Goal: Transaction & Acquisition: Download file/media

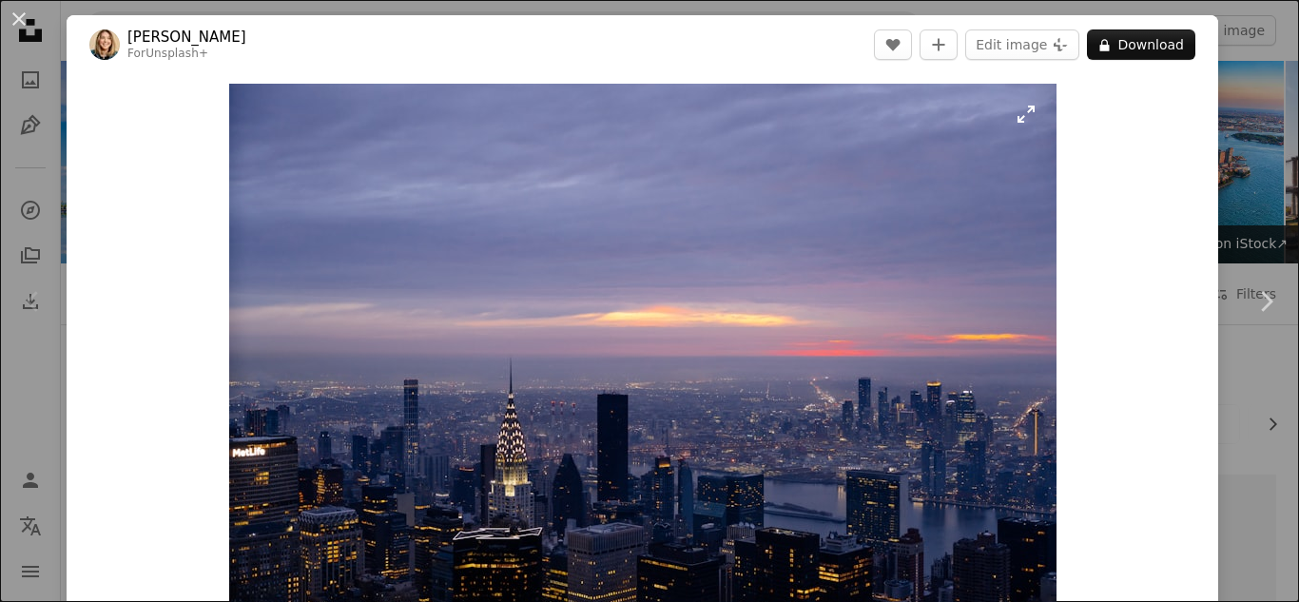
scroll to position [423, 0]
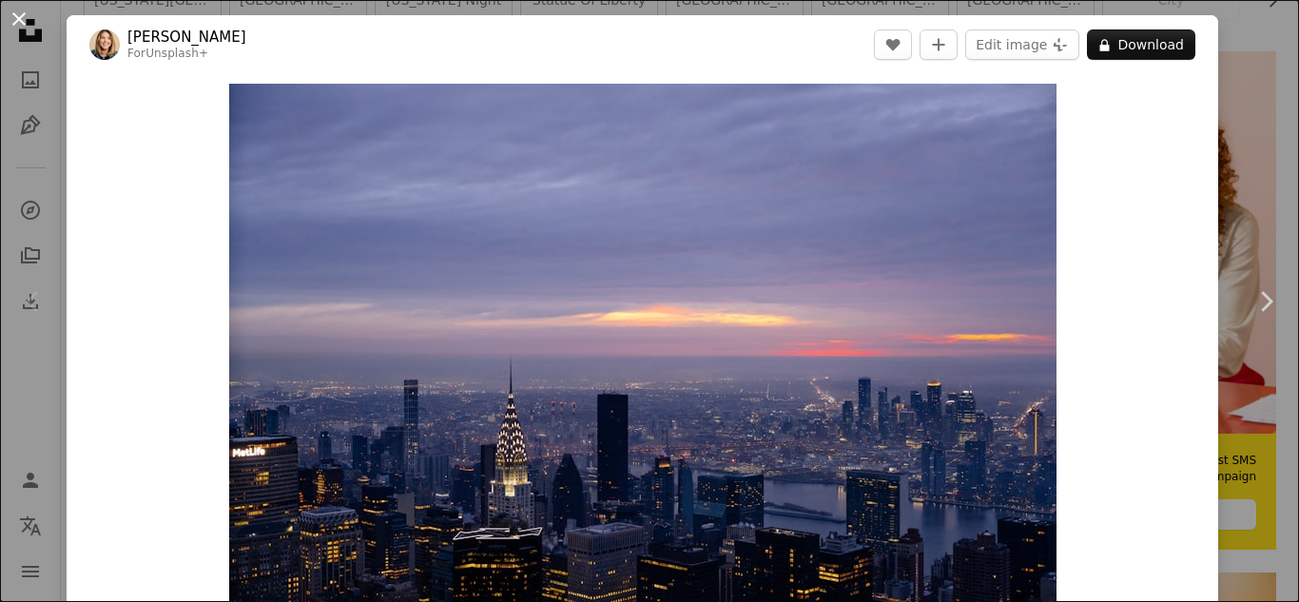
click at [16, 8] on button "An X shape" at bounding box center [19, 19] width 23 height 23
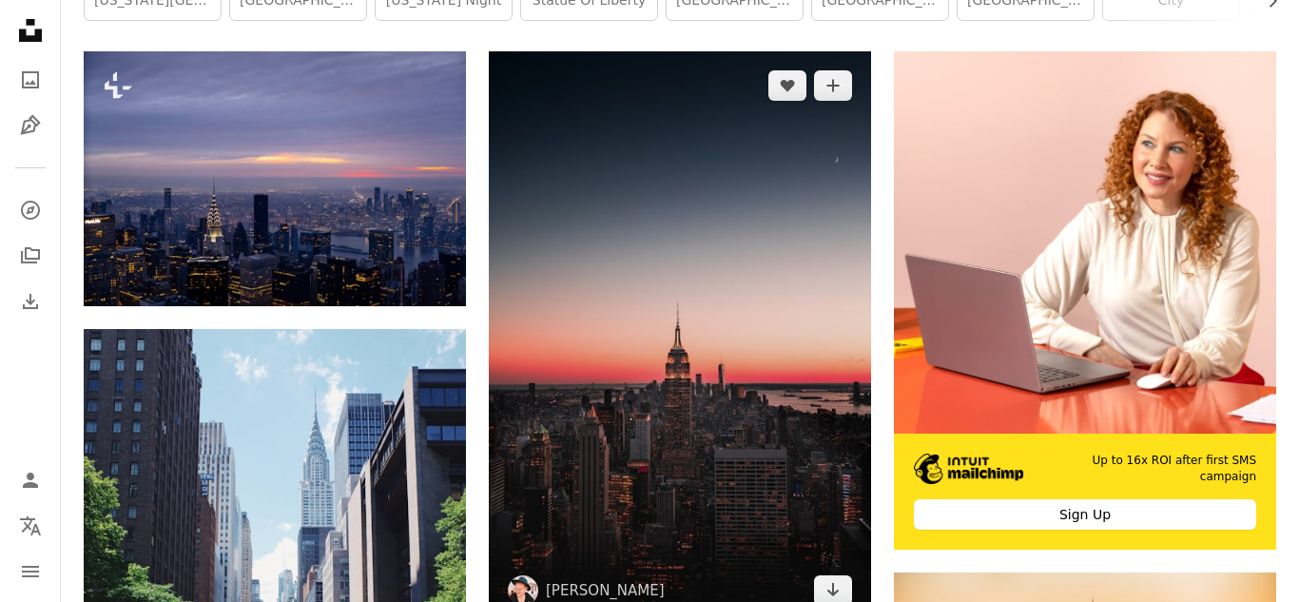
click at [693, 352] on img at bounding box center [680, 337] width 382 height 573
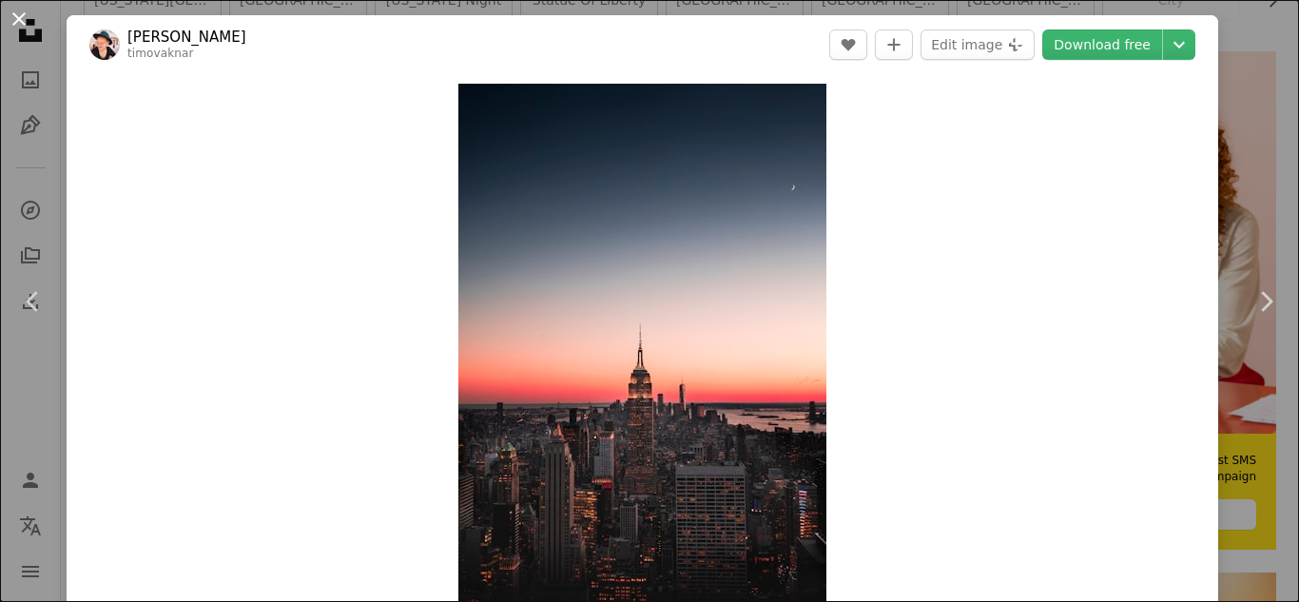
click at [23, 28] on button "An X shape" at bounding box center [19, 19] width 23 height 23
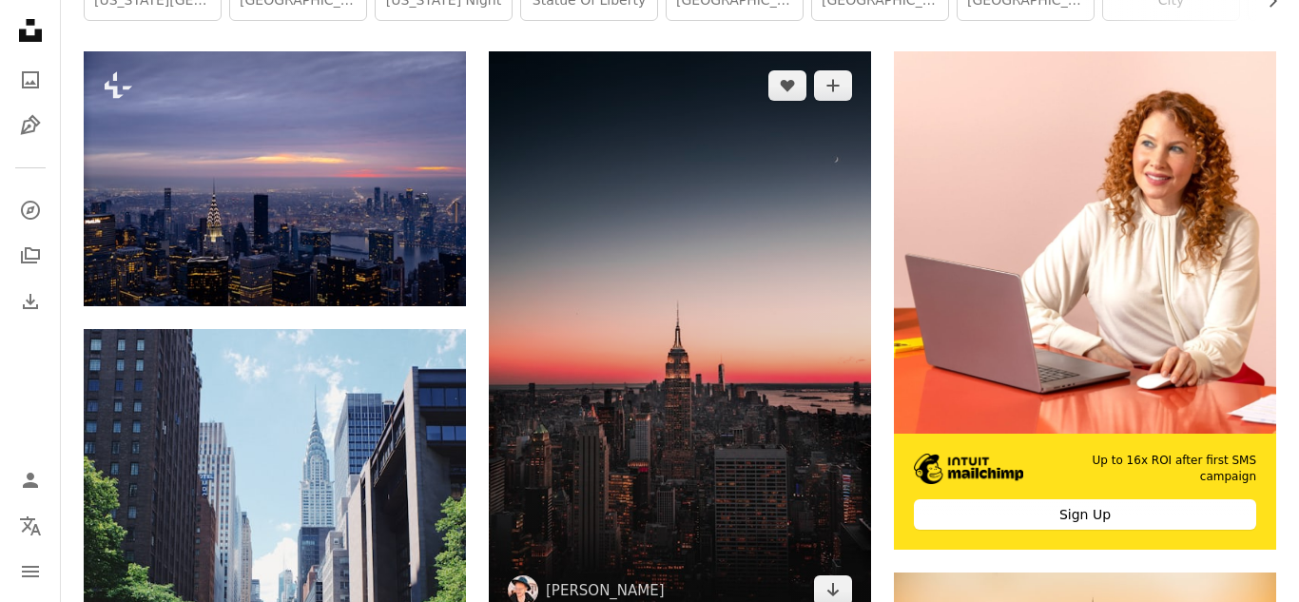
click at [622, 266] on img at bounding box center [680, 337] width 382 height 573
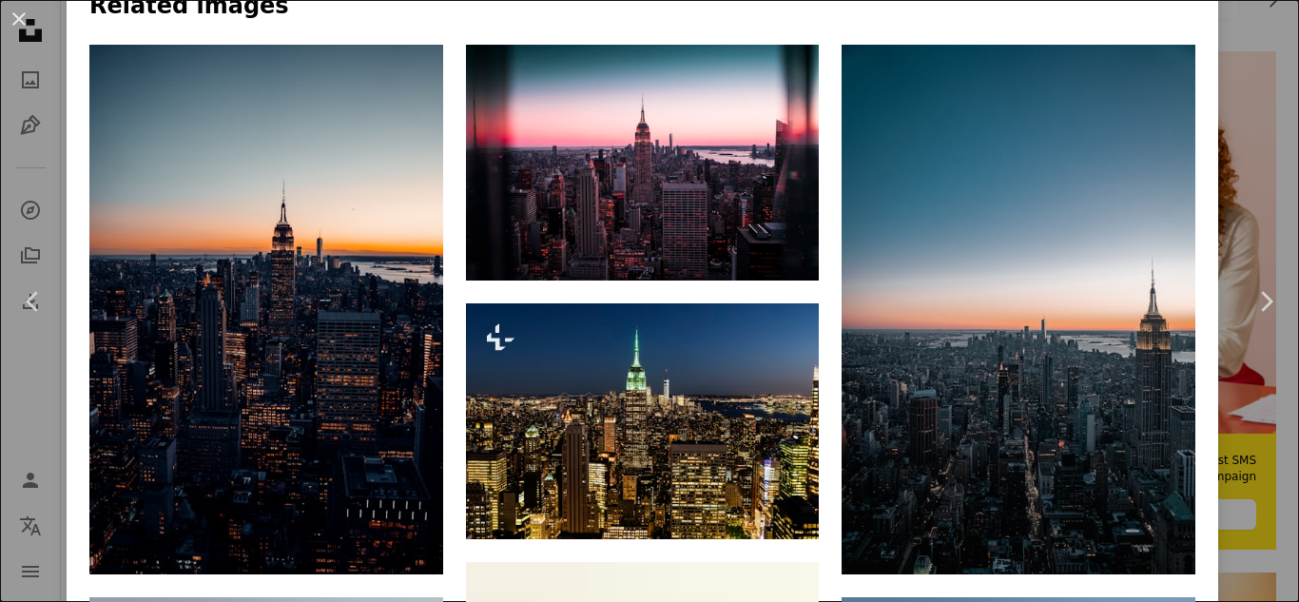
scroll to position [1364, 0]
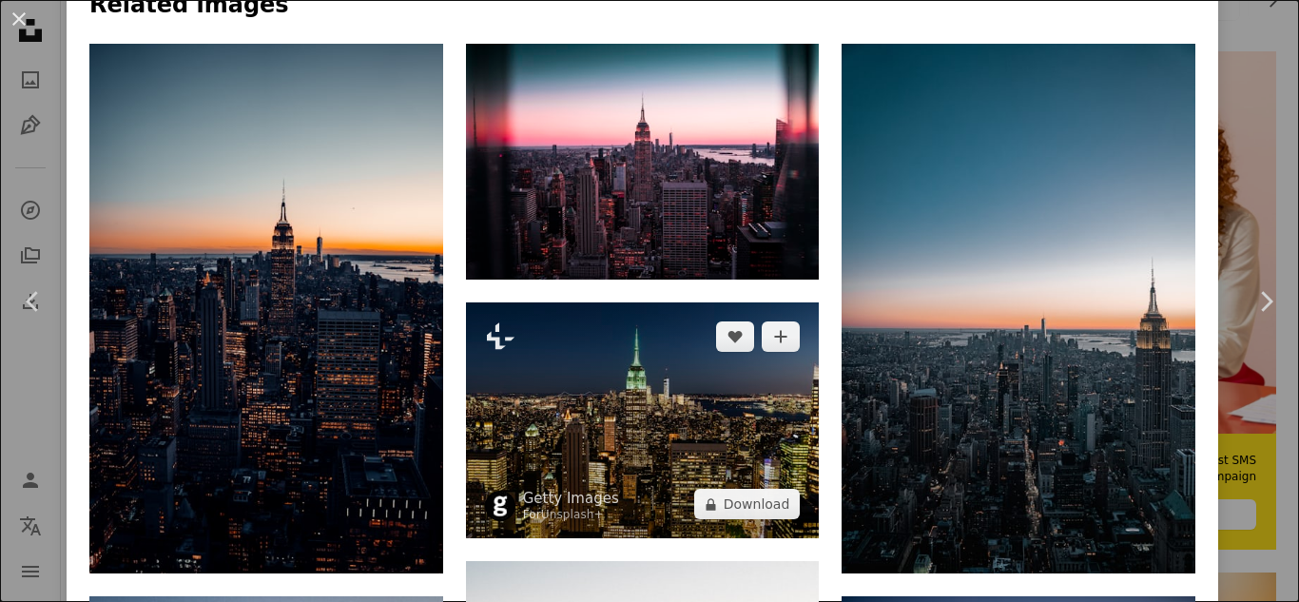
click at [712, 359] on img at bounding box center [643, 420] width 354 height 236
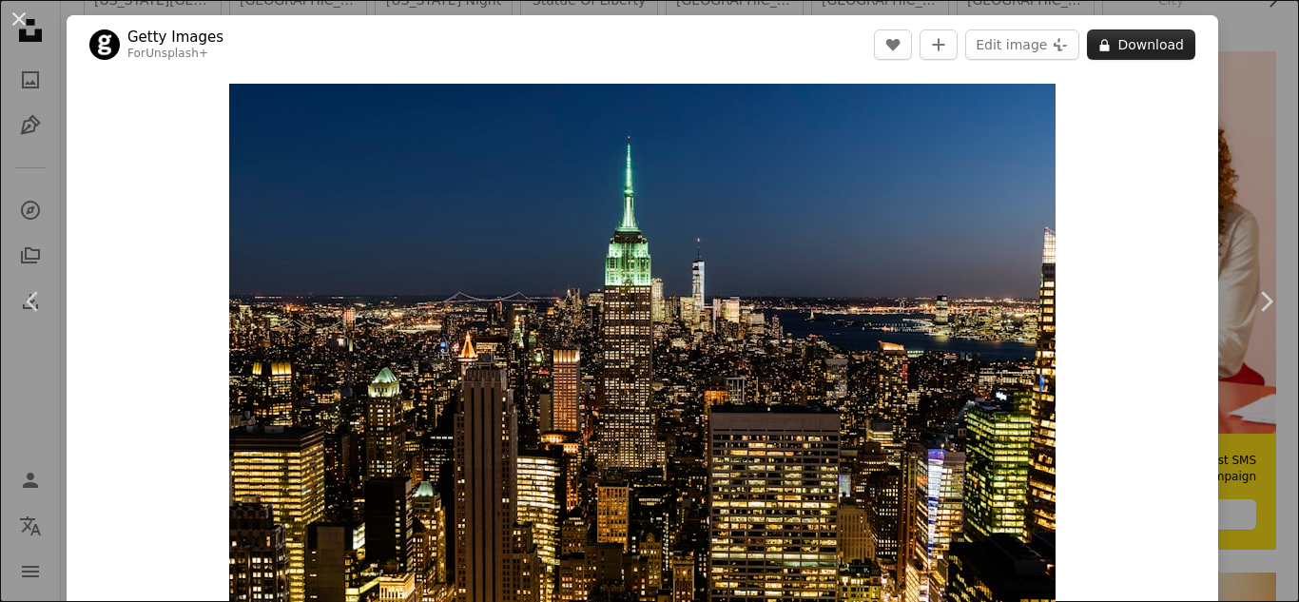
click at [1155, 32] on button "A lock Download" at bounding box center [1141, 44] width 108 height 30
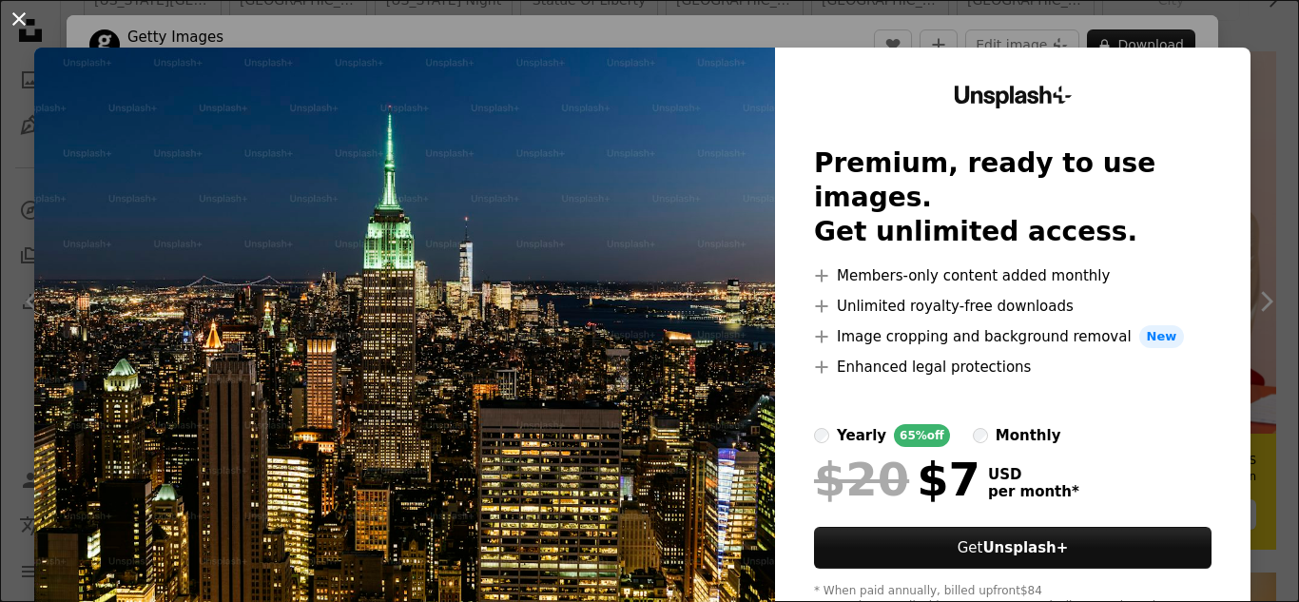
click at [11, 12] on button "An X shape" at bounding box center [19, 19] width 23 height 23
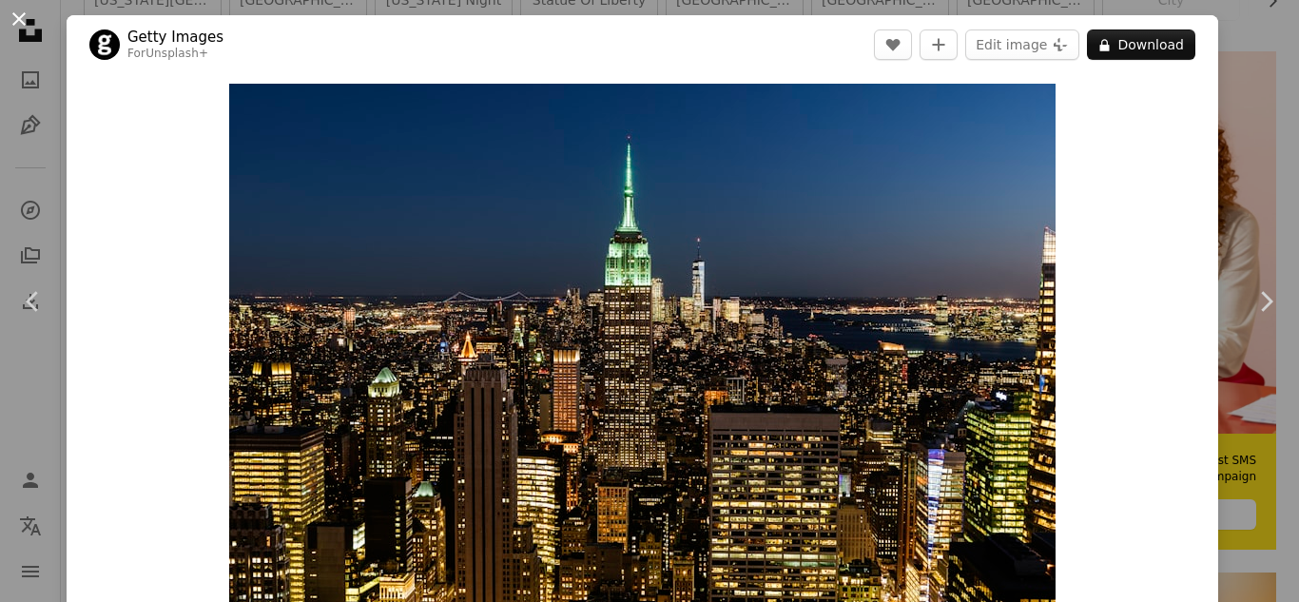
click at [16, 23] on button "An X shape" at bounding box center [19, 19] width 23 height 23
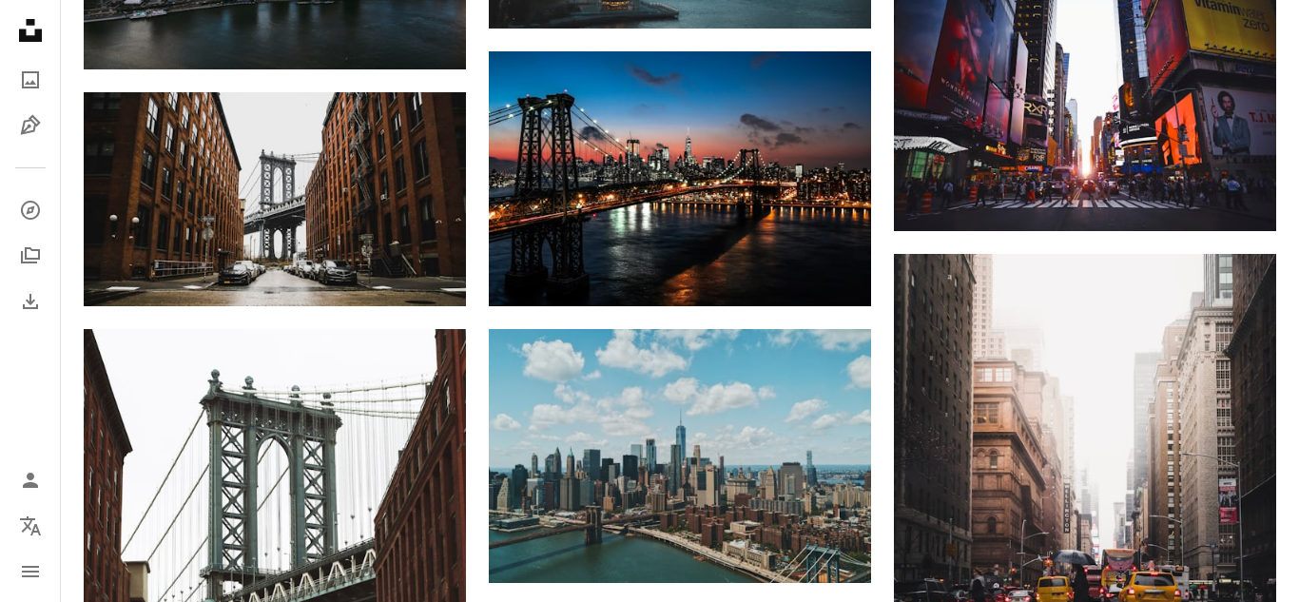
scroll to position [1551, 0]
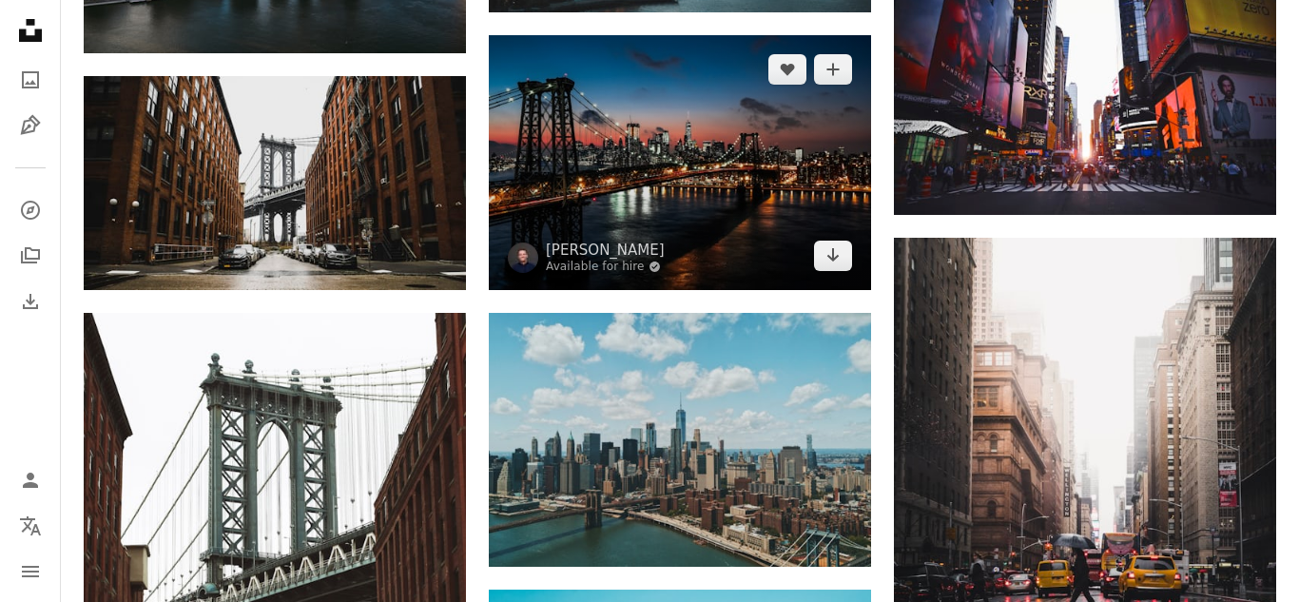
click at [692, 194] on img at bounding box center [680, 162] width 382 height 255
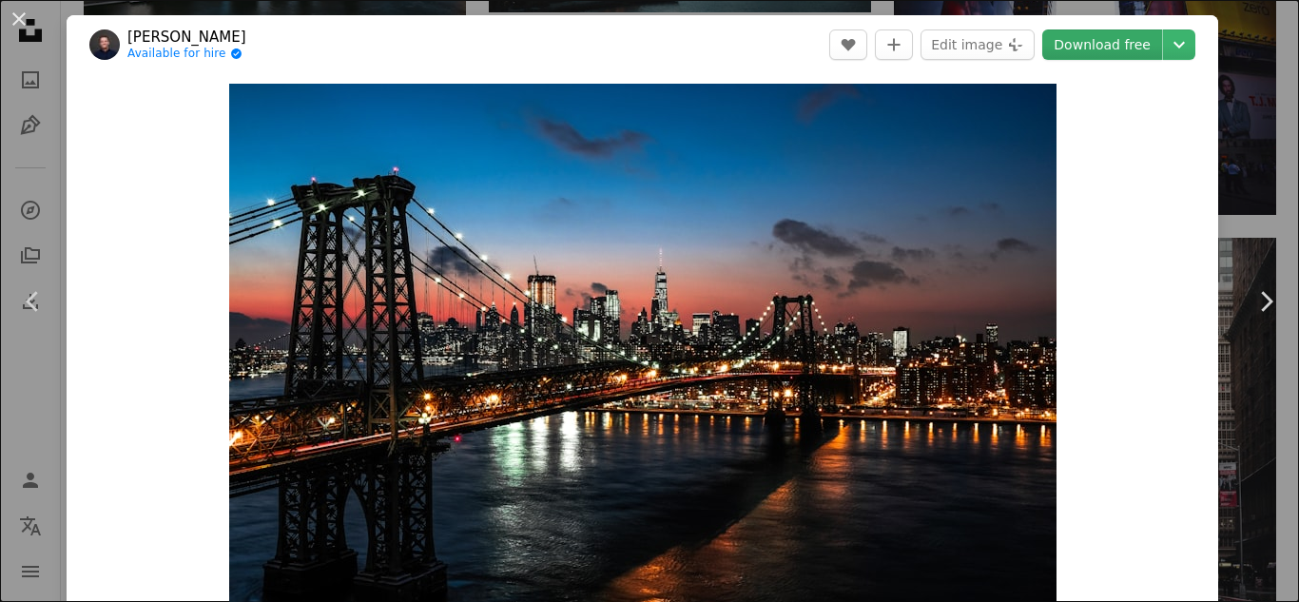
click at [1153, 42] on link "Download free" at bounding box center [1102, 44] width 120 height 30
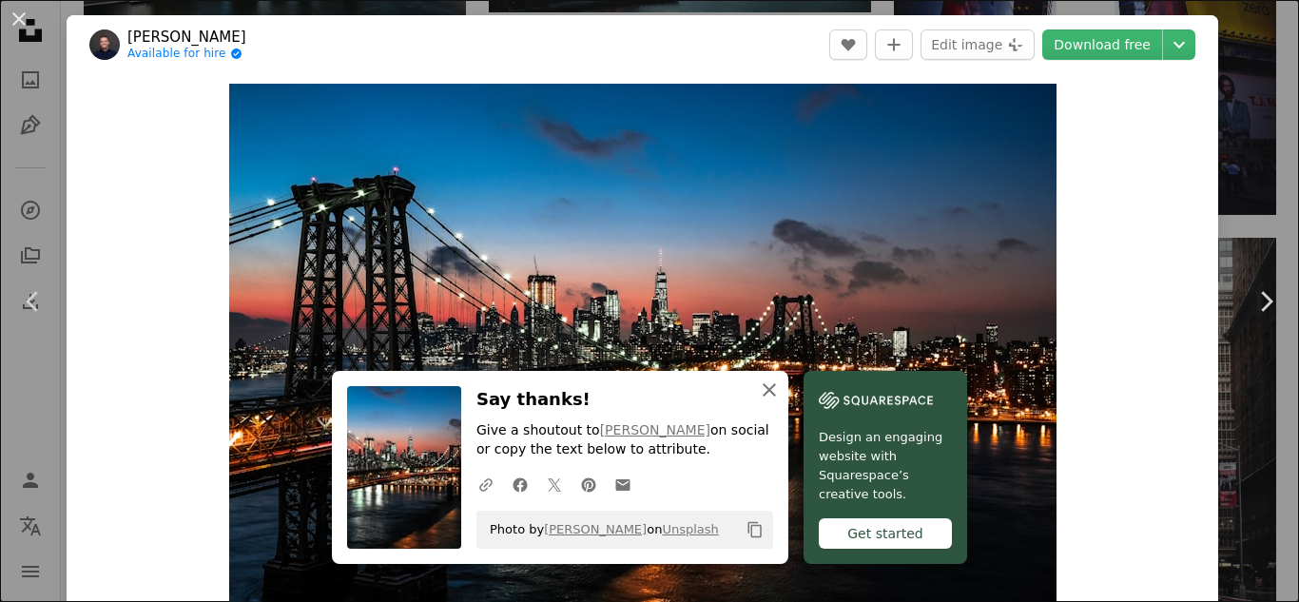
click at [764, 386] on icon "An X shape" at bounding box center [769, 389] width 23 height 23
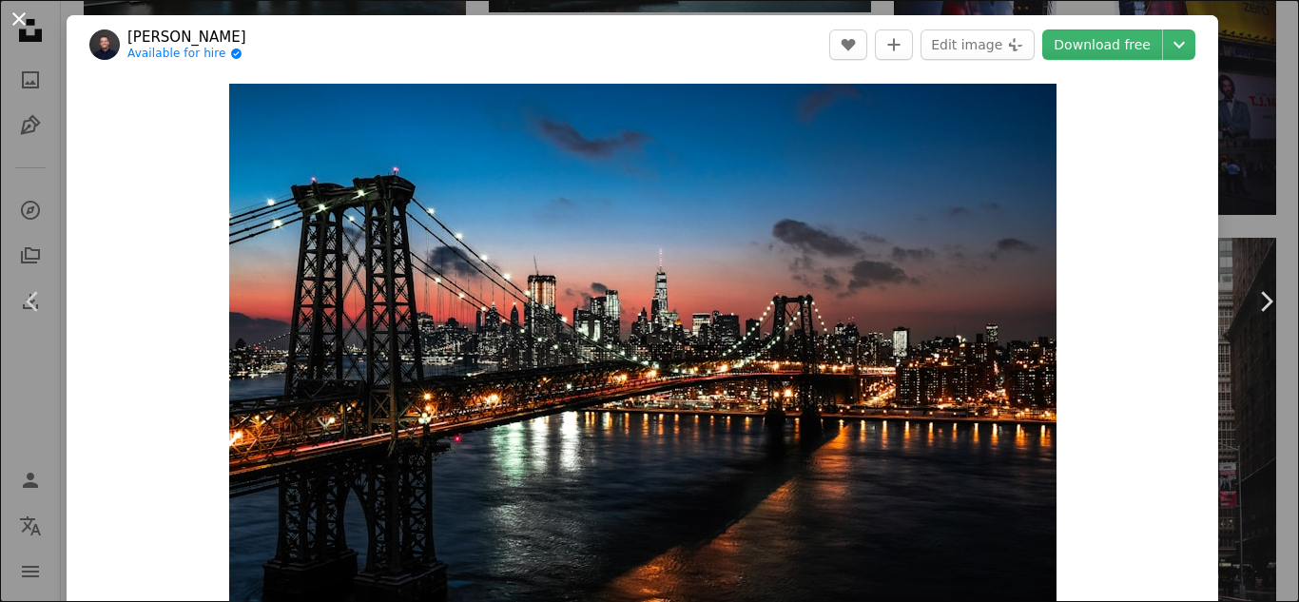
click at [30, 30] on button "An X shape" at bounding box center [19, 19] width 23 height 23
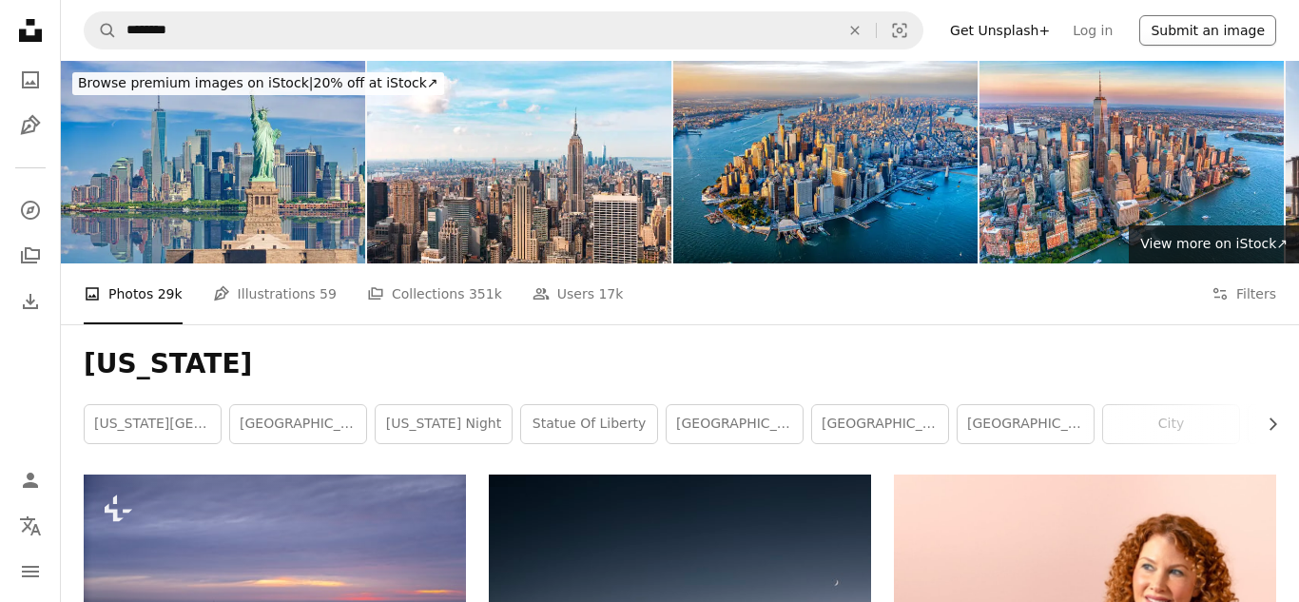
click at [1234, 42] on button "Submit an image" at bounding box center [1207, 30] width 137 height 30
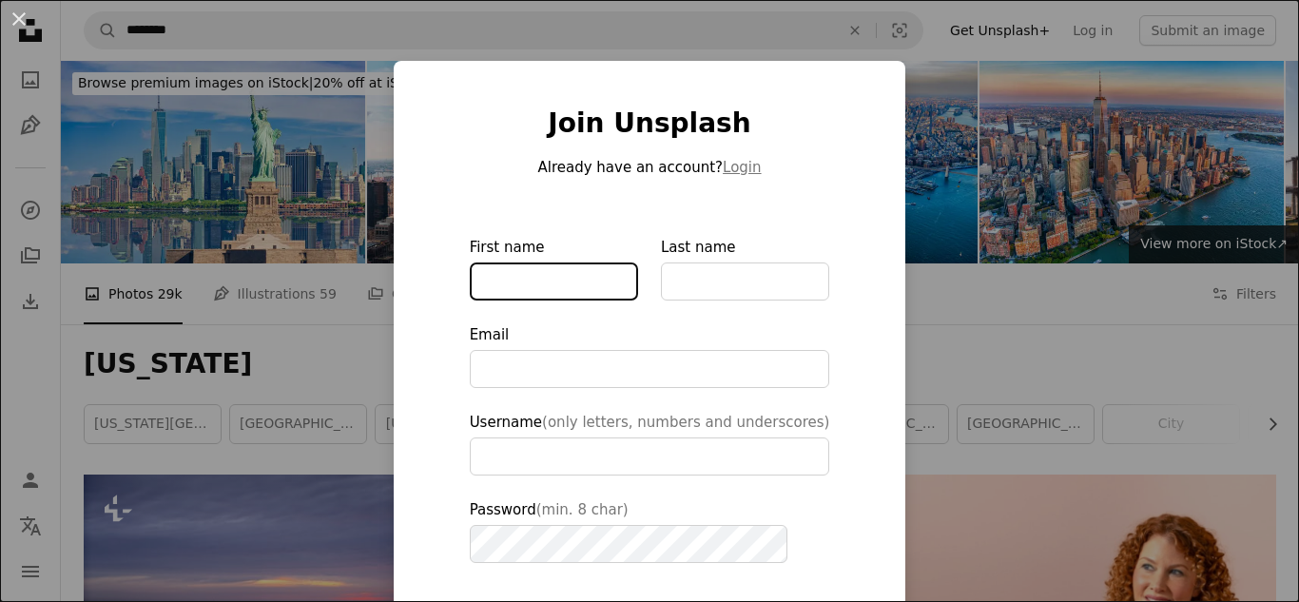
click at [553, 283] on input "First name" at bounding box center [554, 281] width 168 height 38
click at [1115, 176] on div "An X shape Join Unsplash Already have an account? Login First name Last name Em…" at bounding box center [649, 301] width 1299 height 602
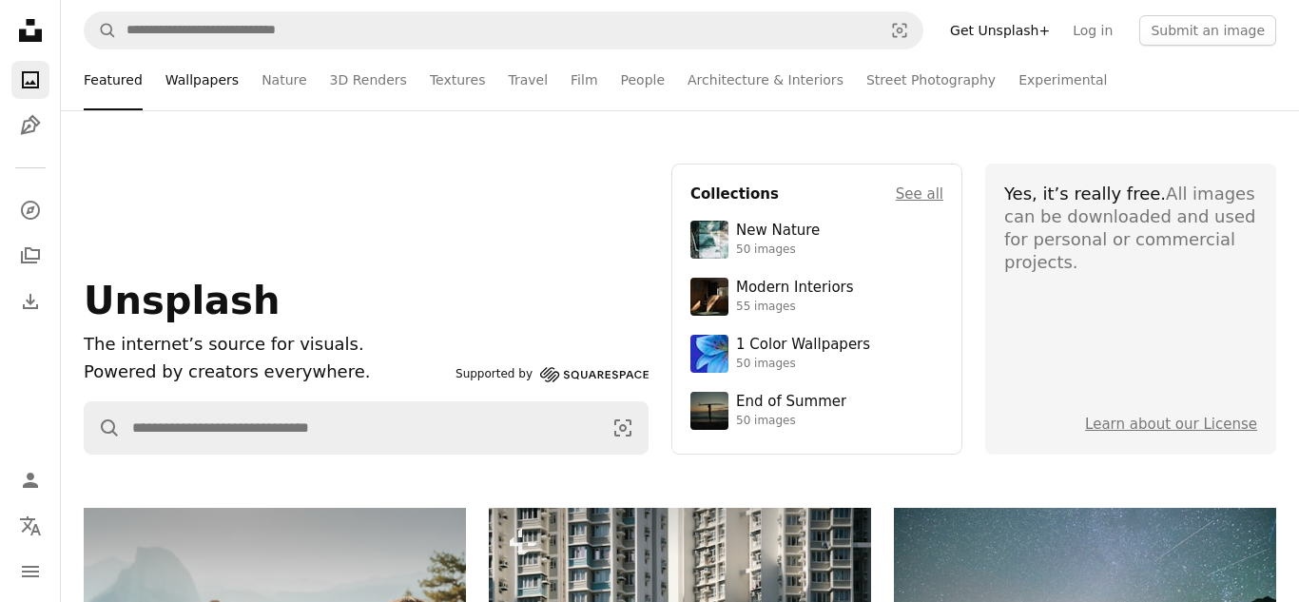
click at [173, 68] on link "Wallpapers" at bounding box center [201, 79] width 73 height 61
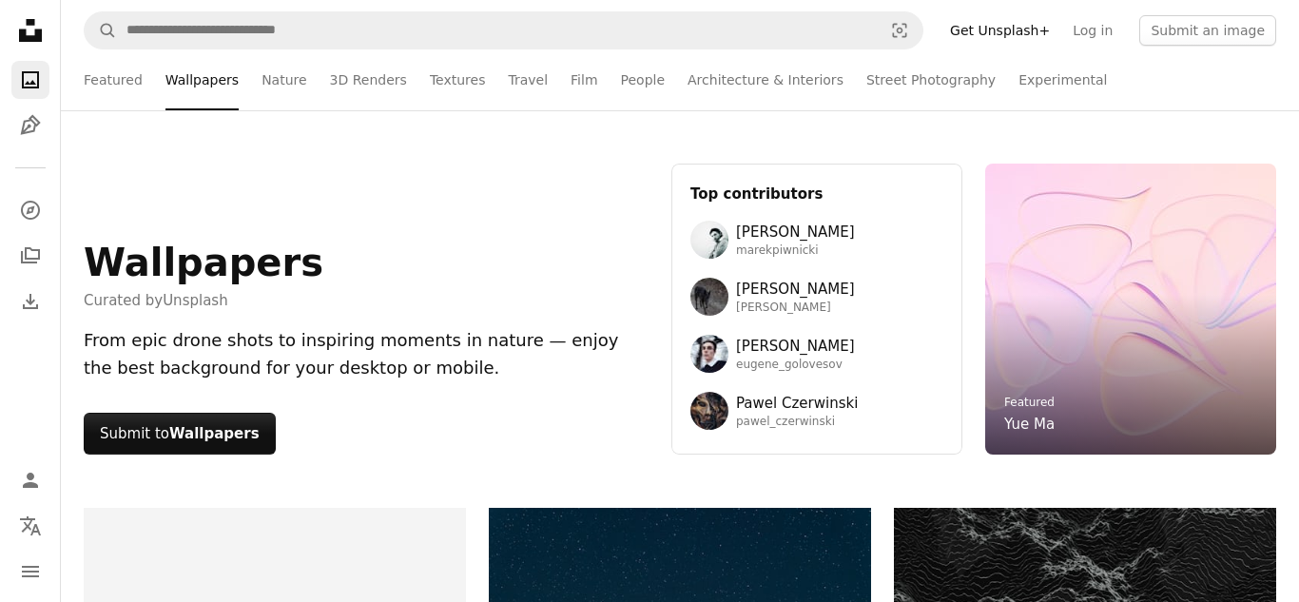
click at [28, 85] on icon "A photo" at bounding box center [30, 79] width 23 height 23
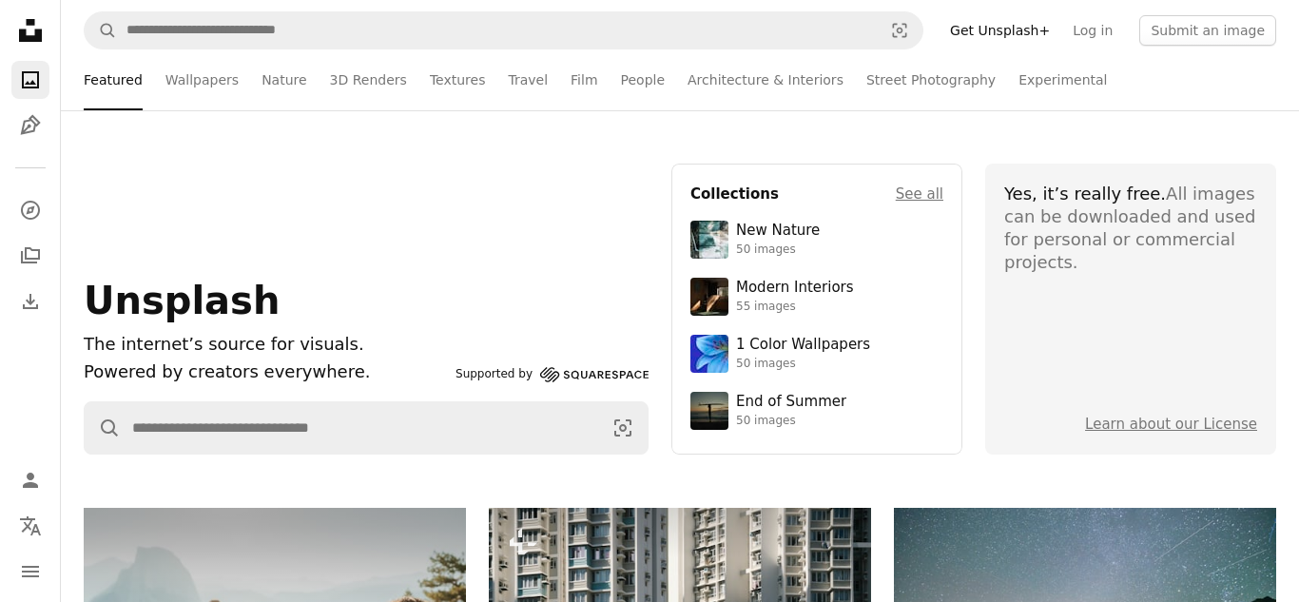
click at [38, 30] on icon at bounding box center [30, 30] width 23 height 23
click at [29, 77] on icon "A photo" at bounding box center [30, 79] width 23 height 23
click at [34, 76] on icon "A photo" at bounding box center [30, 79] width 23 height 23
click at [27, 141] on link "Pen Tool" at bounding box center [30, 126] width 38 height 38
